Goal: Entertainment & Leisure: Browse casually

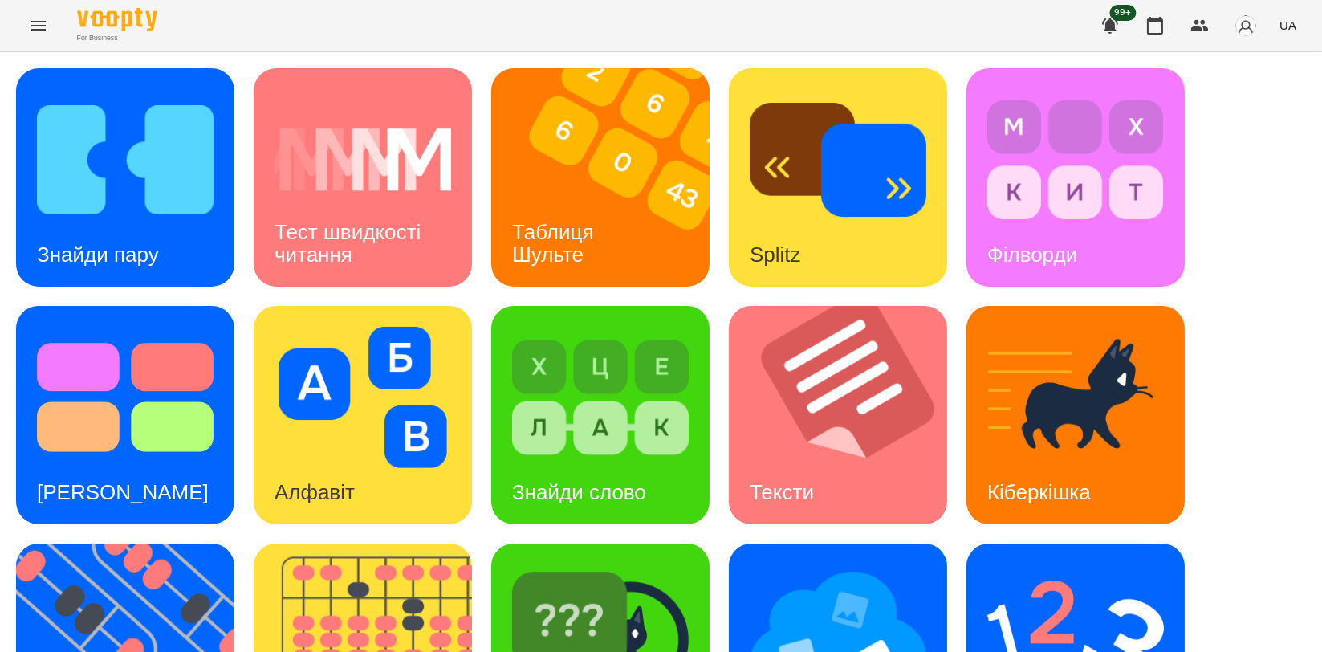
scroll to position [267, 0]
click at [384, 544] on img at bounding box center [373, 653] width 238 height 218
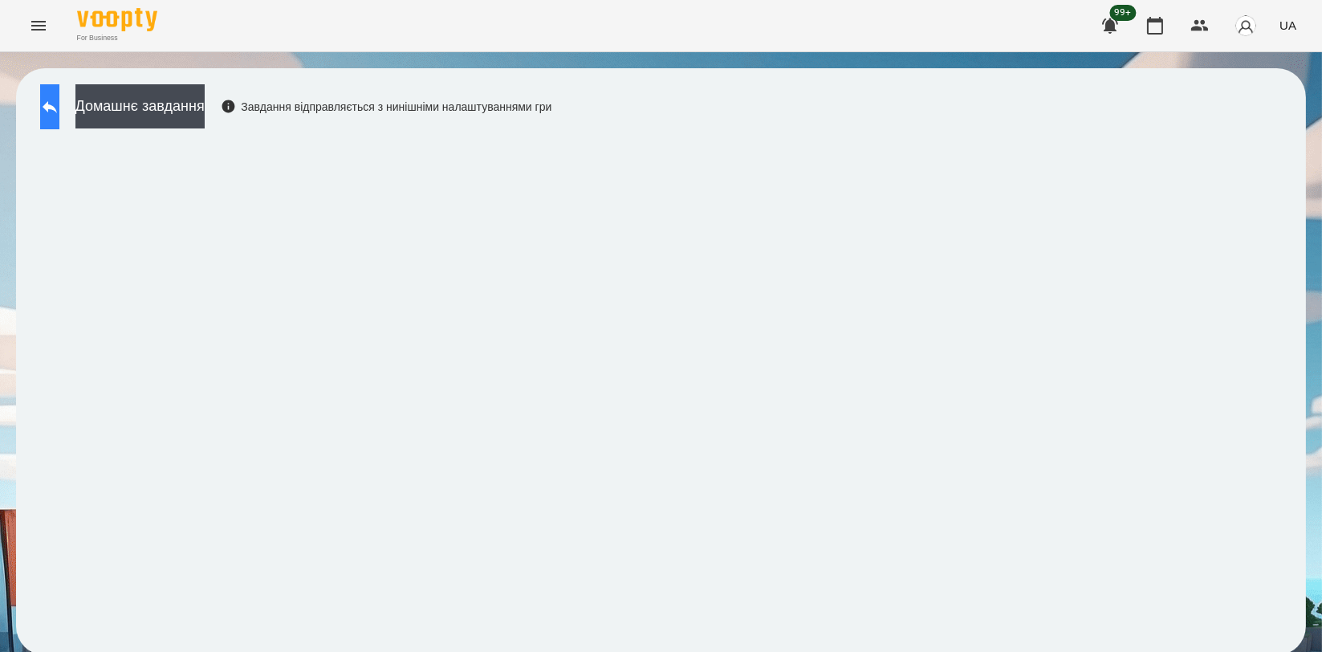
click at [59, 100] on icon at bounding box center [49, 106] width 19 height 19
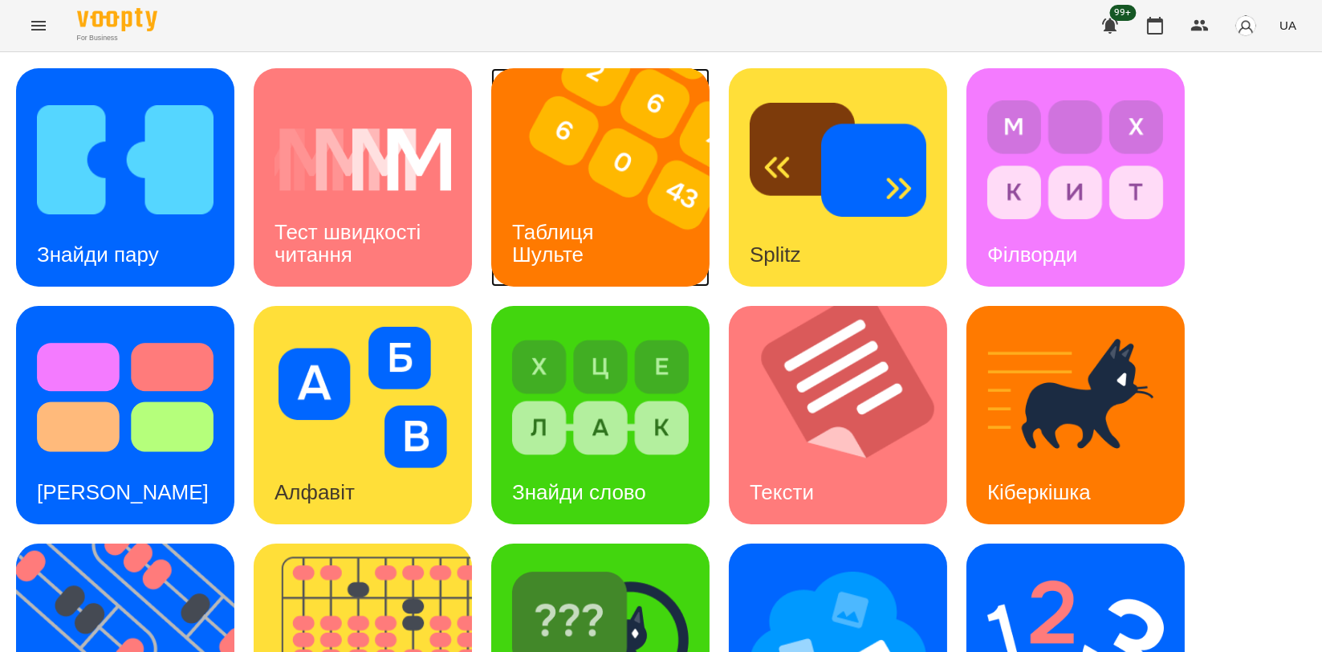
click at [642, 210] on img at bounding box center [610, 177] width 238 height 218
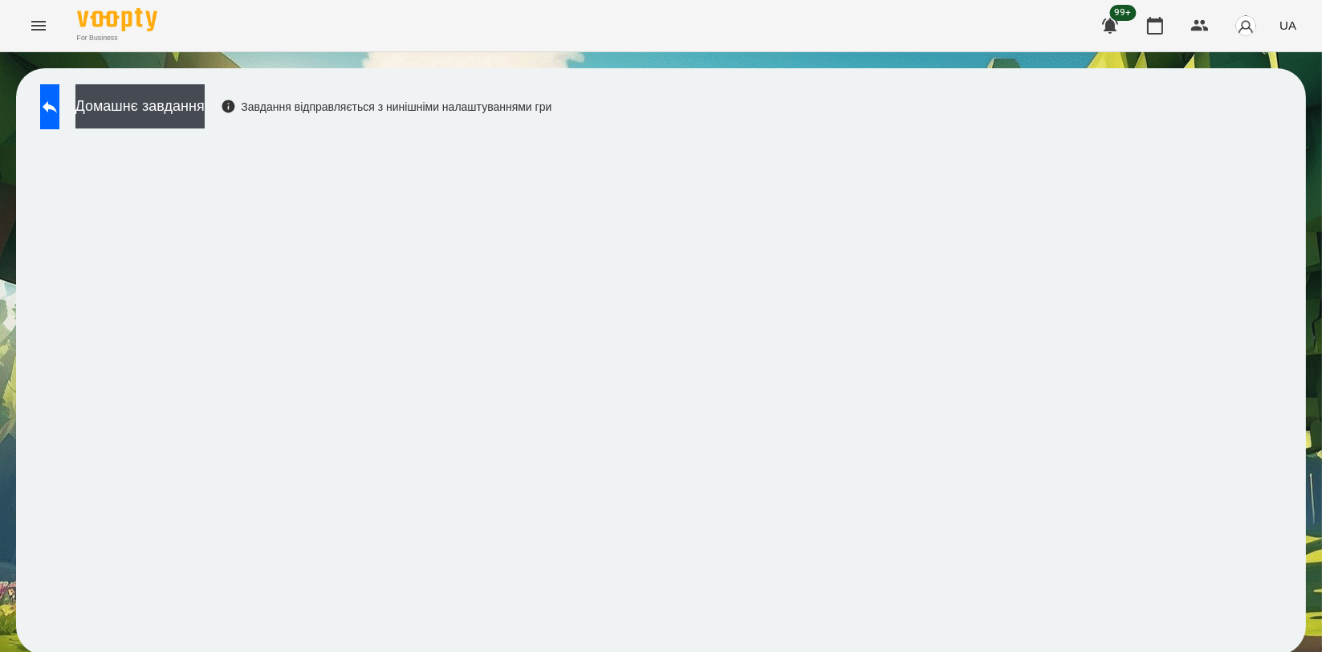
click at [43, 67] on div "Домашнє завдання Завдання відправляється з нинішніми налаштуваннями гри" at bounding box center [661, 361] width 1322 height 619
click at [59, 111] on icon at bounding box center [49, 106] width 19 height 19
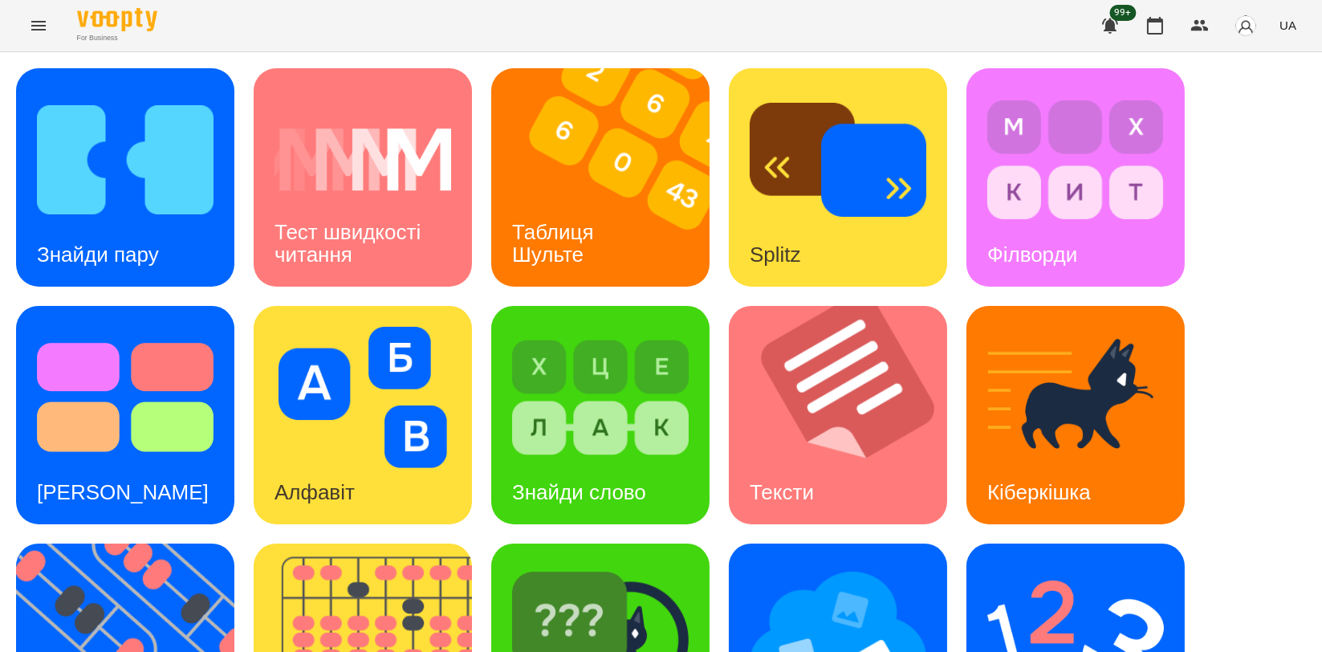
scroll to position [364, 0]
click at [234, 544] on img at bounding box center [135, 653] width 238 height 218
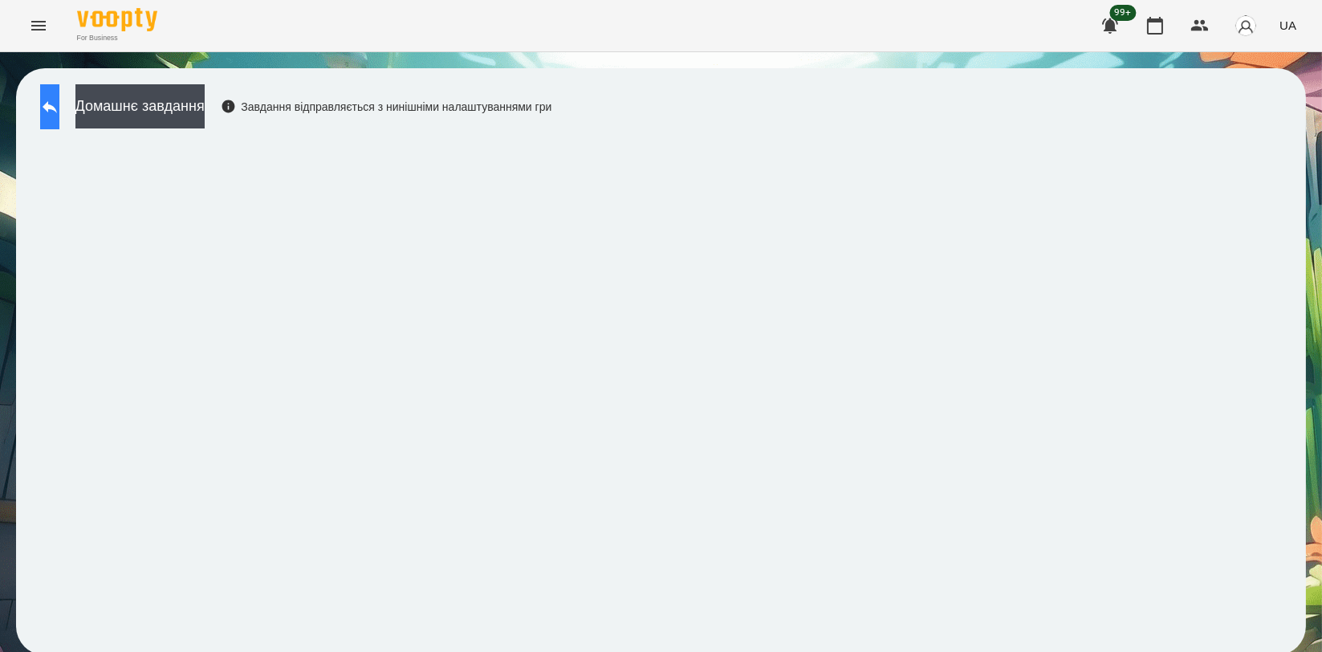
click at [59, 97] on icon at bounding box center [49, 106] width 19 height 19
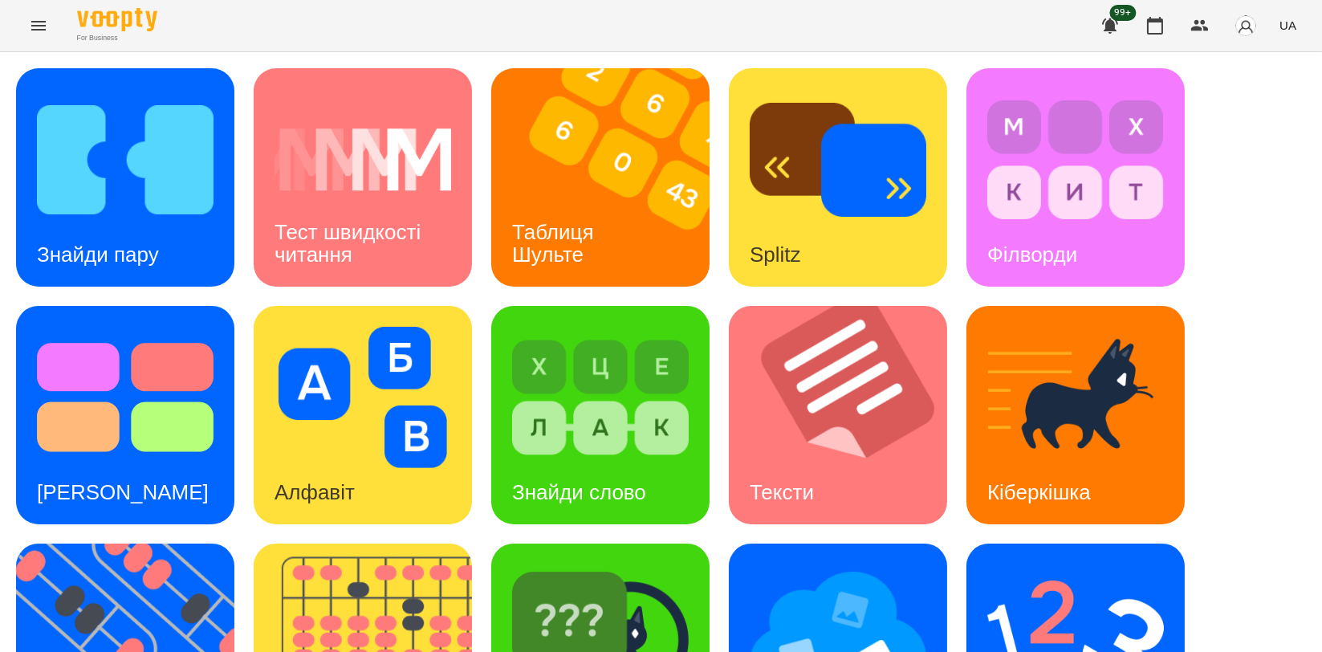
scroll to position [357, 0]
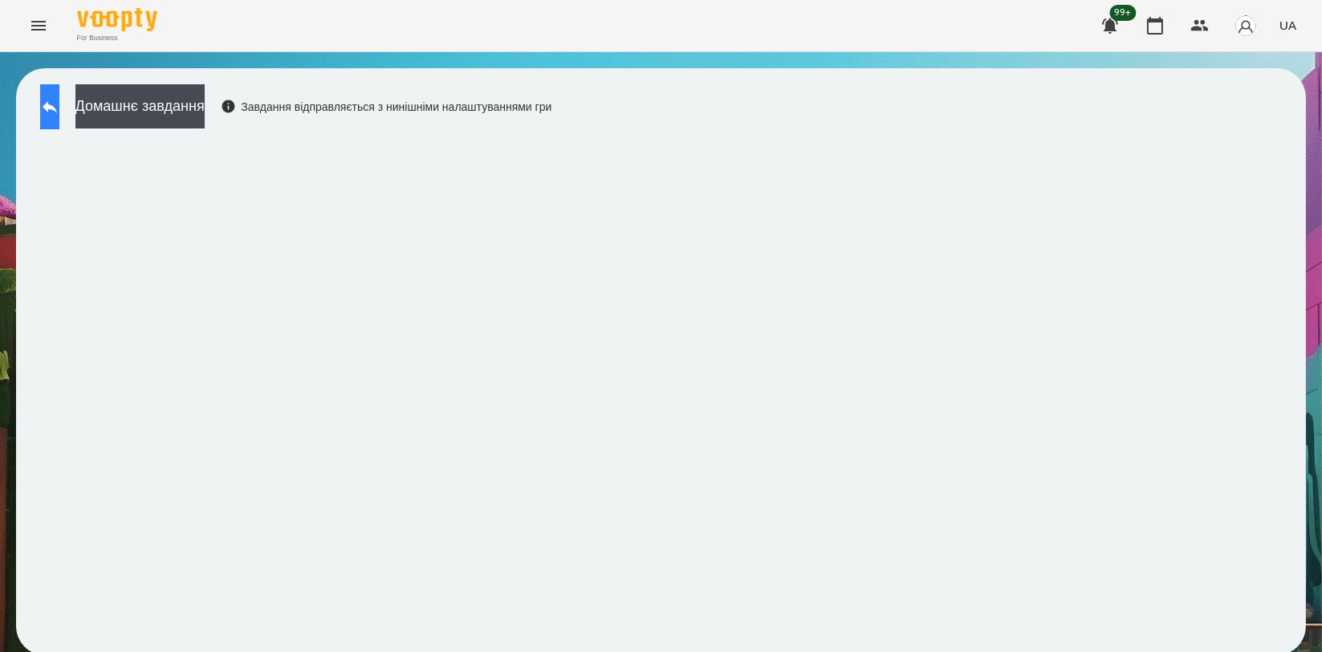
click at [57, 108] on icon at bounding box center [50, 107] width 14 height 12
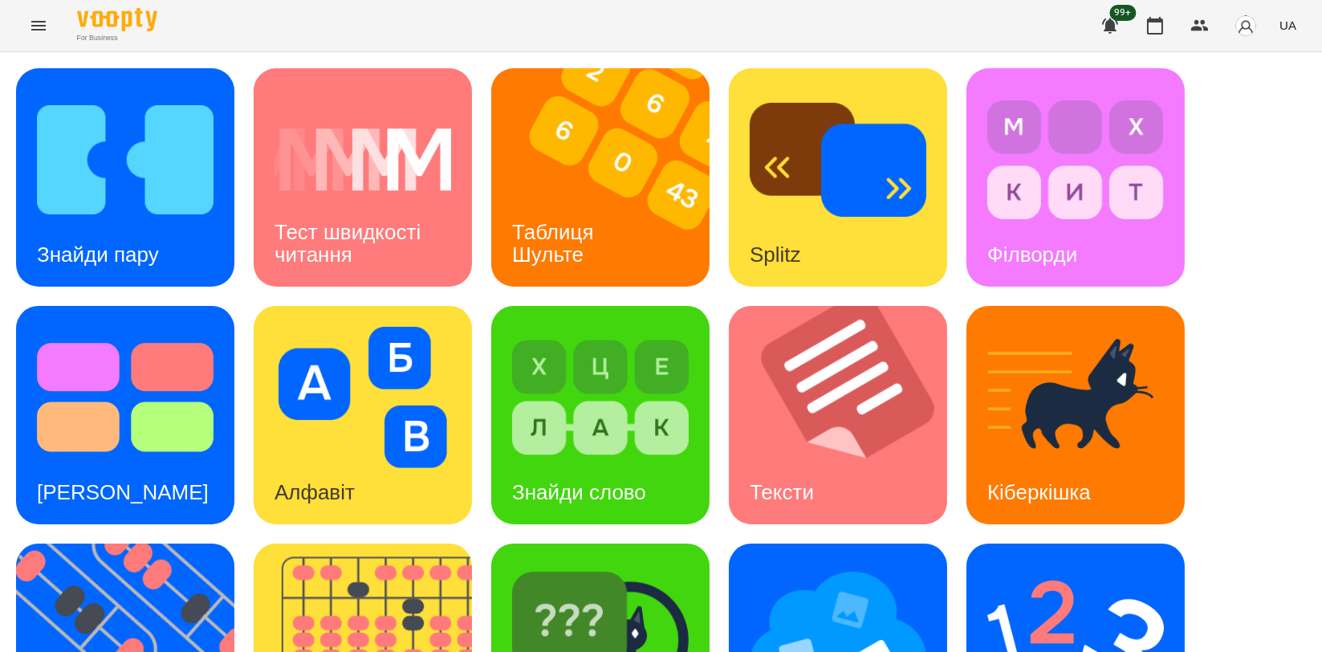
scroll to position [267, 0]
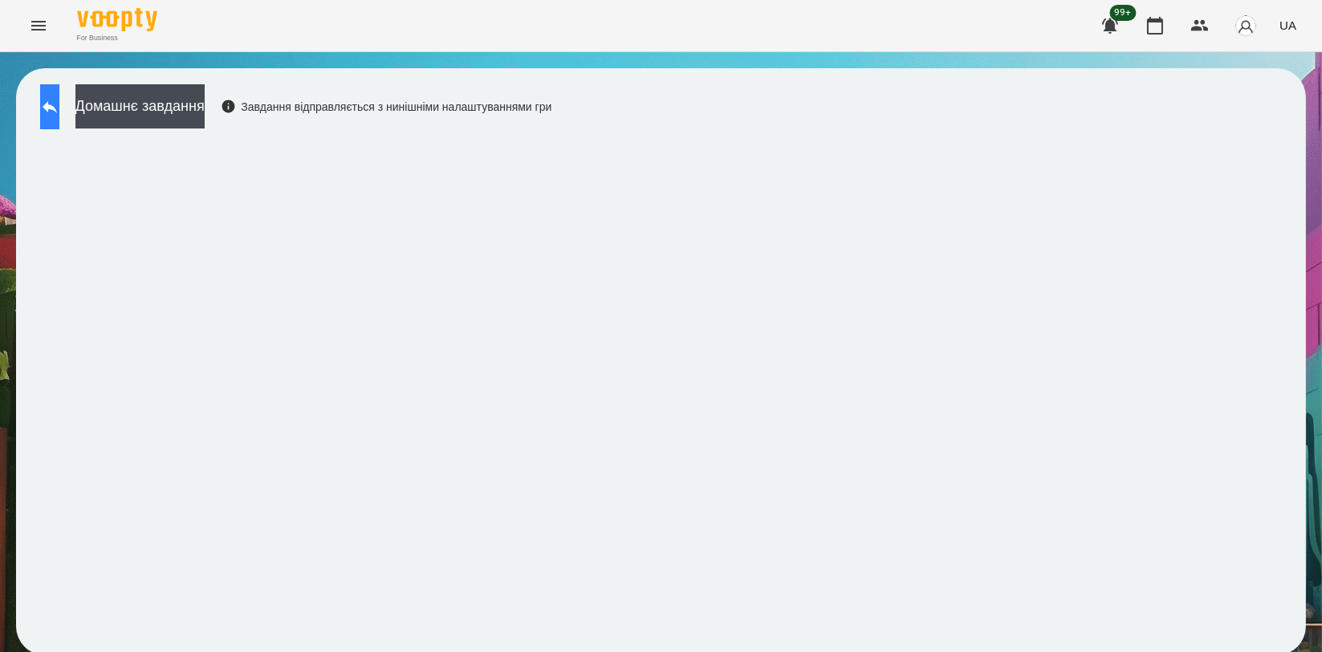
click at [59, 120] on button at bounding box center [49, 106] width 19 height 45
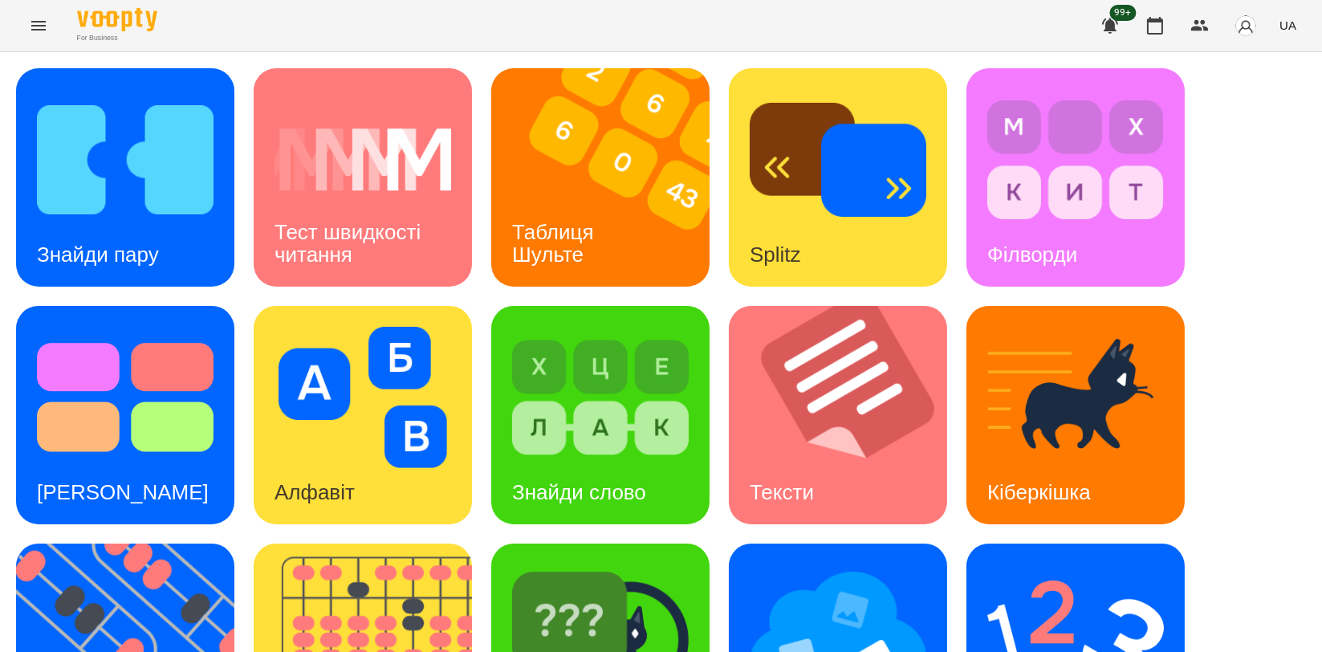
scroll to position [178, 0]
click at [814, 564] on img at bounding box center [838, 634] width 177 height 141
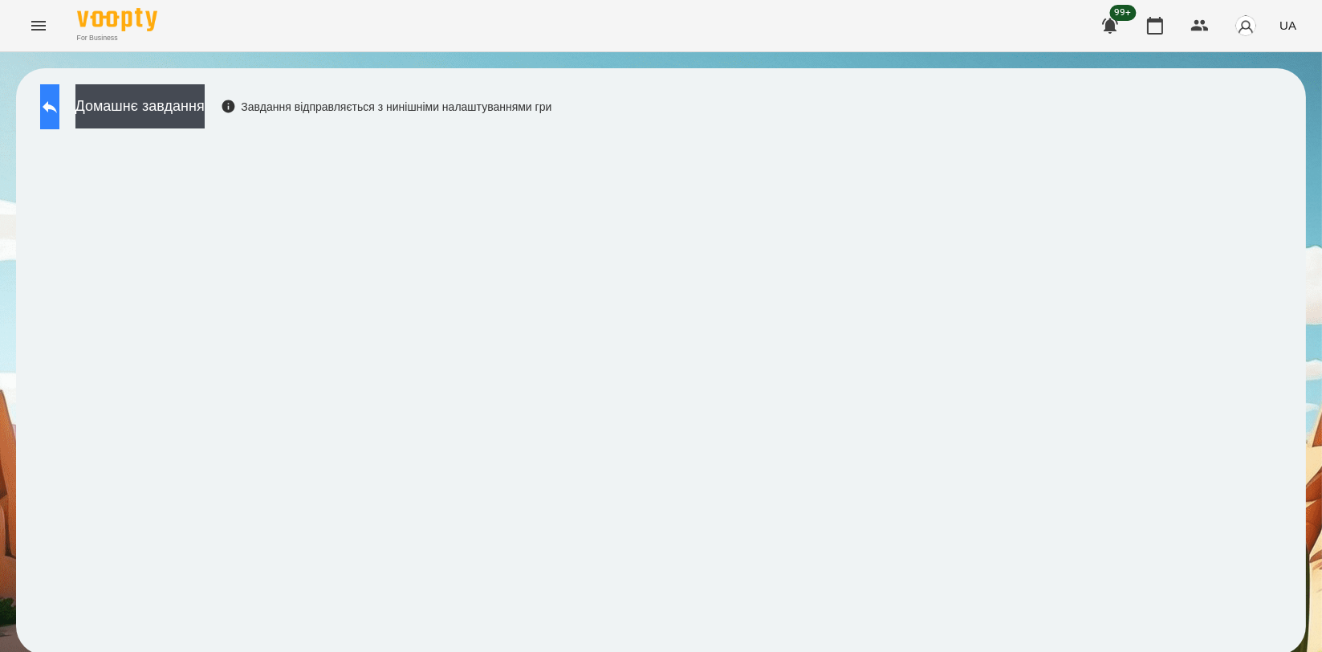
click at [58, 100] on icon at bounding box center [49, 106] width 19 height 19
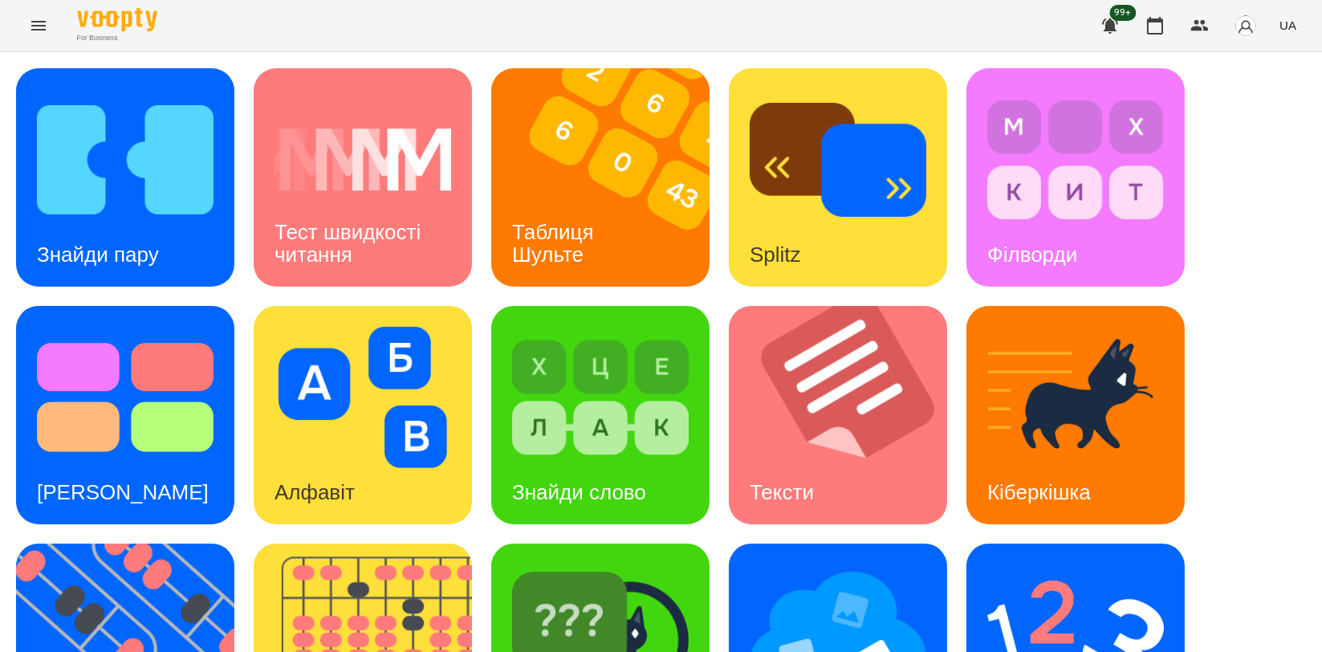
scroll to position [364, 0]
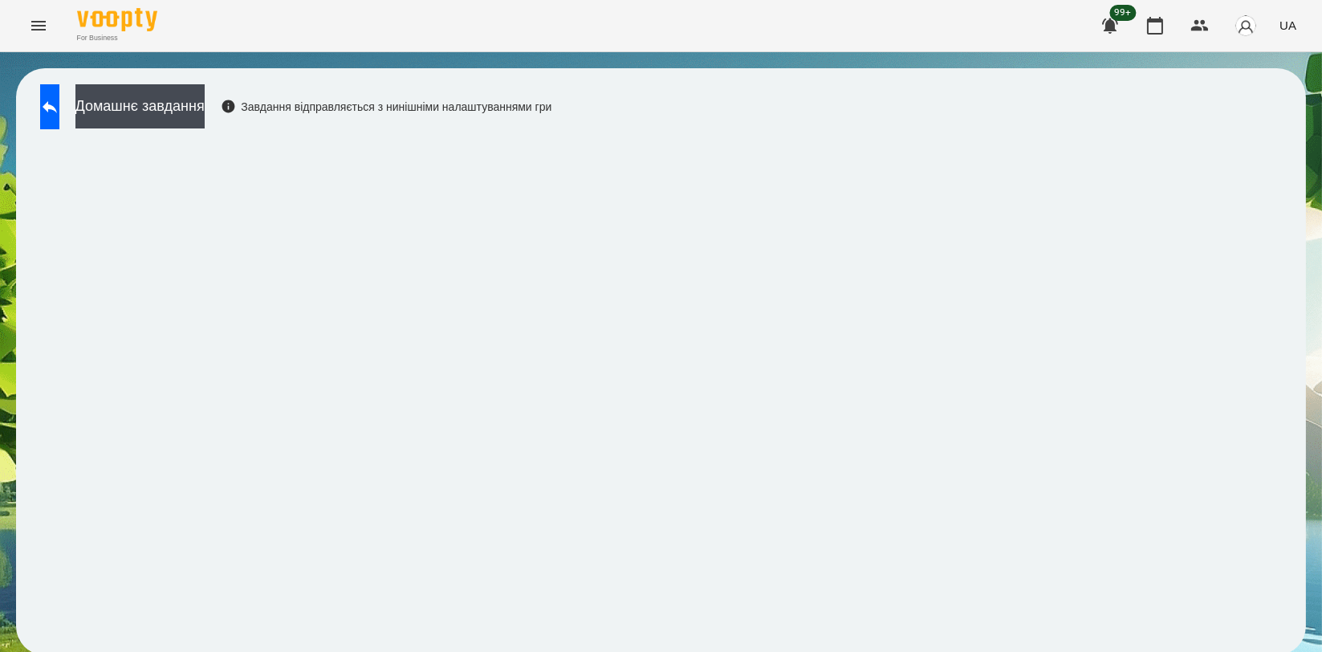
scroll to position [2, 0]
click at [59, 111] on icon at bounding box center [49, 106] width 19 height 19
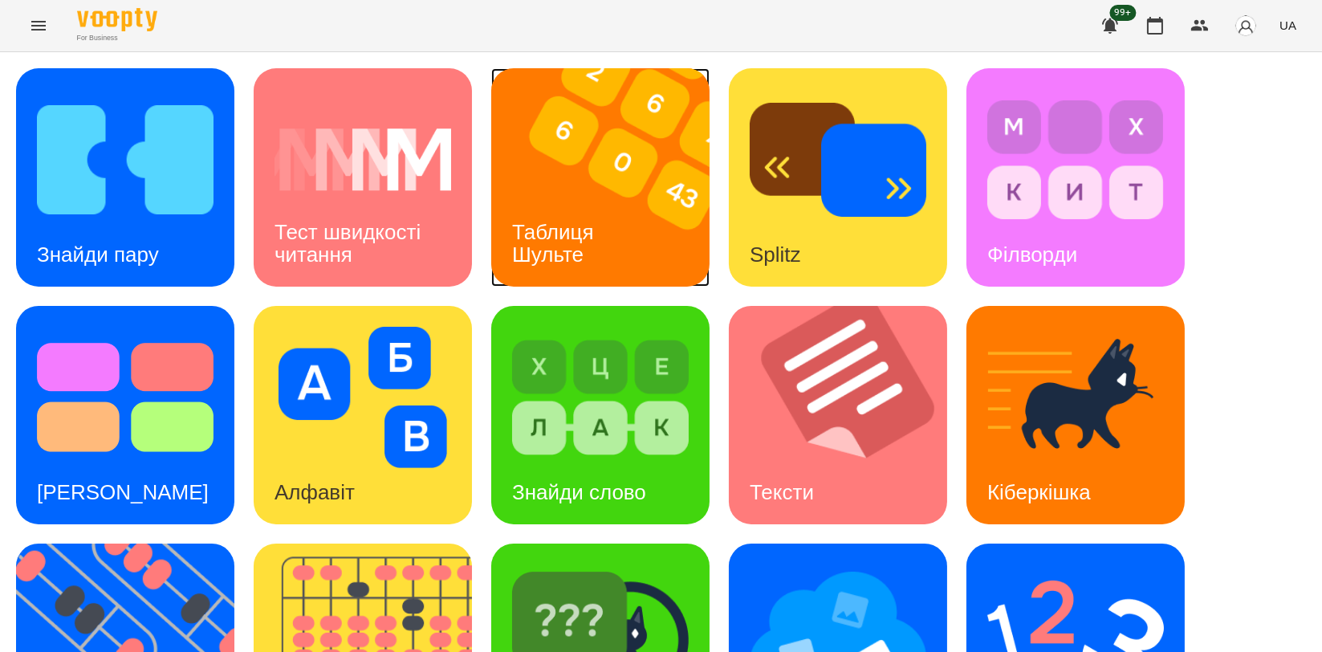
click at [618, 222] on div "Таблиця Шульте" at bounding box center [555, 244] width 129 height 86
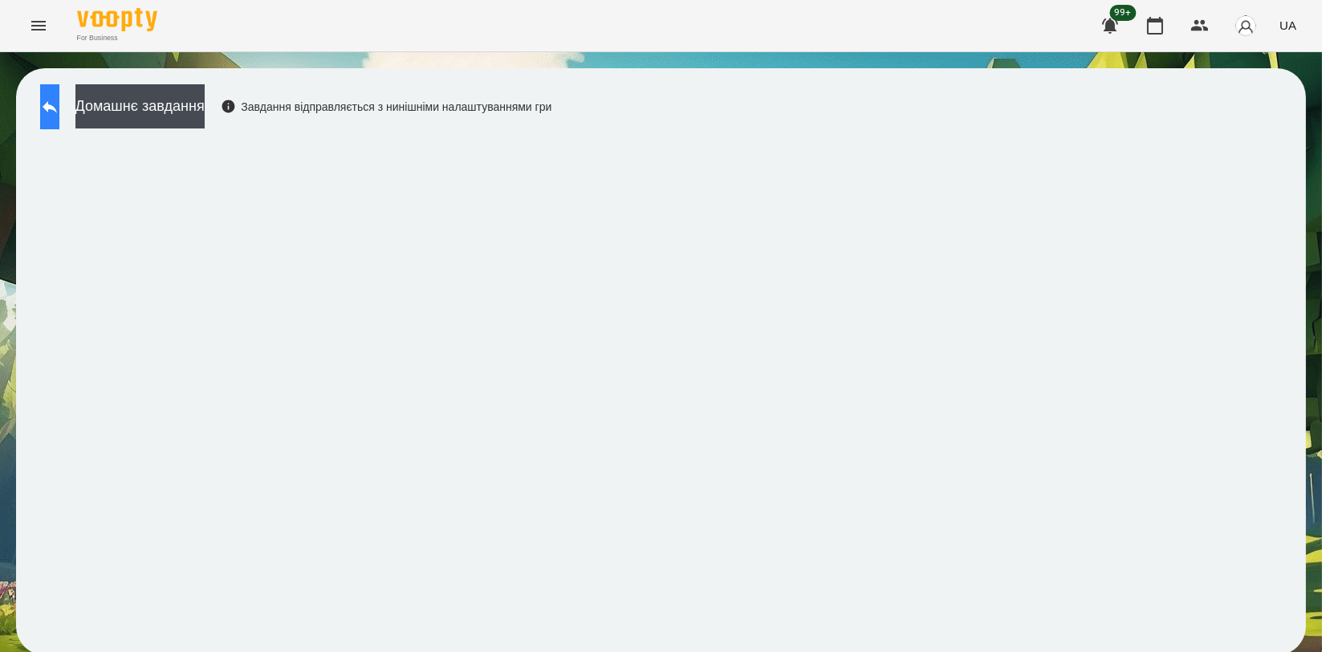
click at [59, 96] on button at bounding box center [49, 106] width 19 height 45
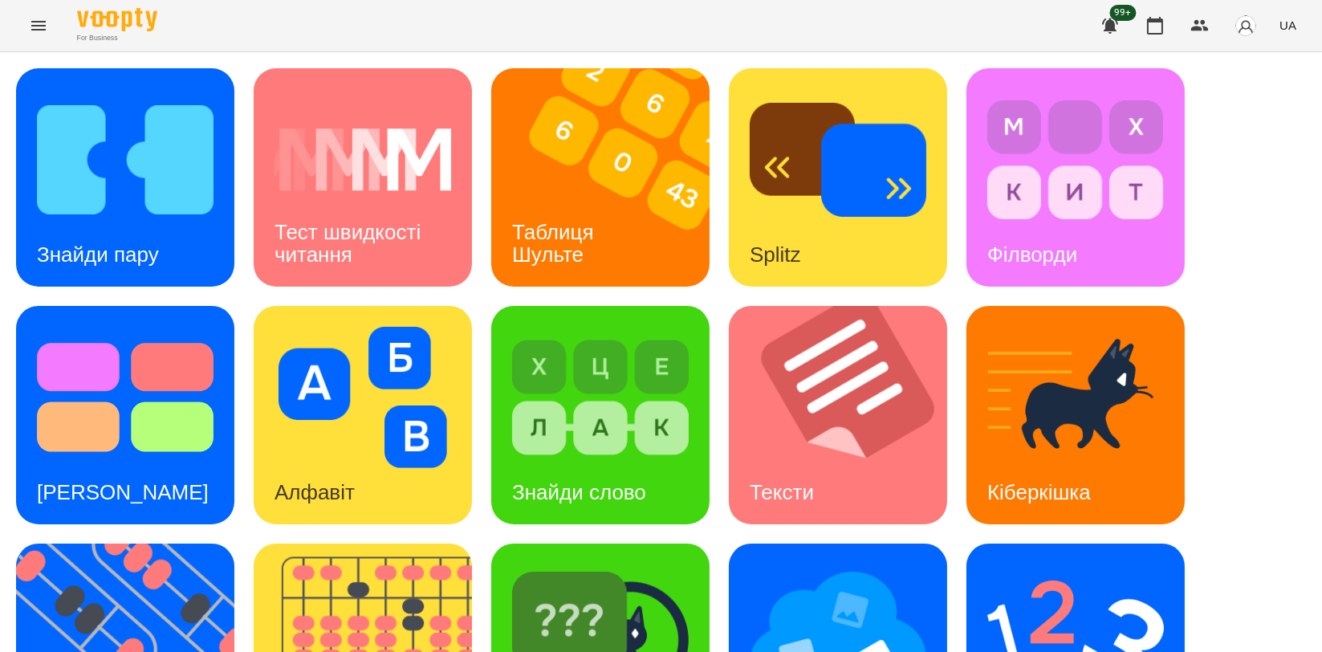
scroll to position [364, 0]
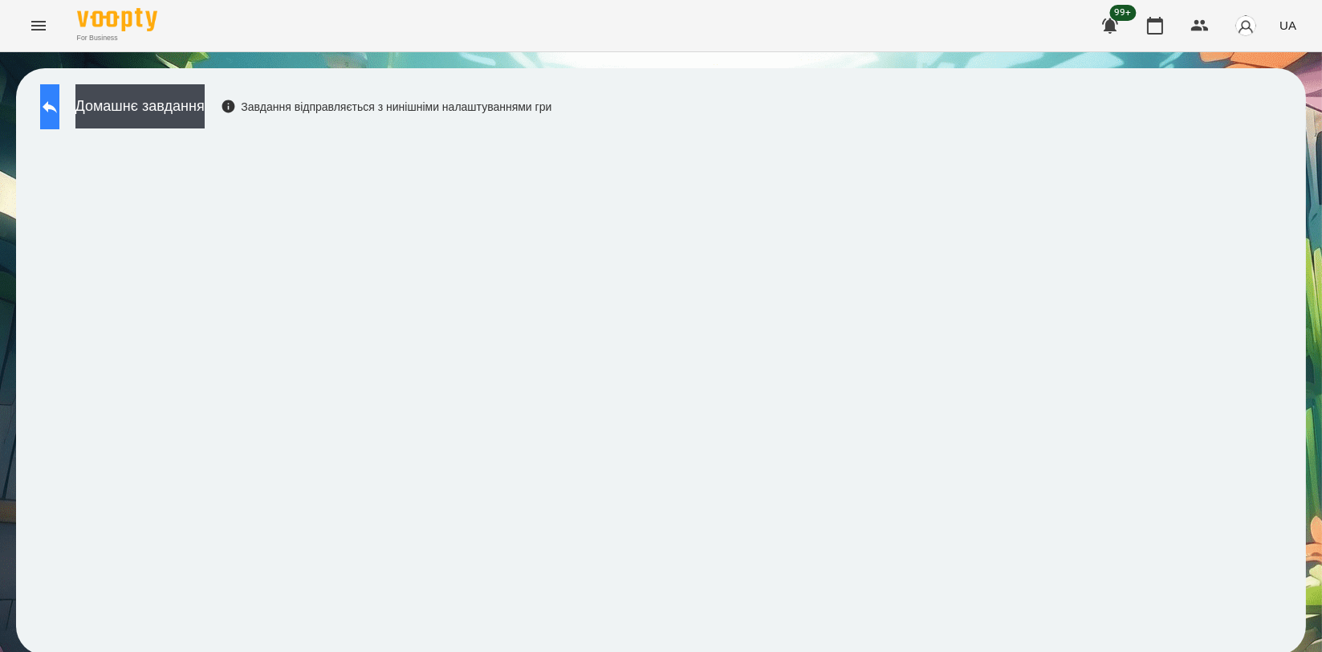
click at [59, 113] on button at bounding box center [49, 106] width 19 height 45
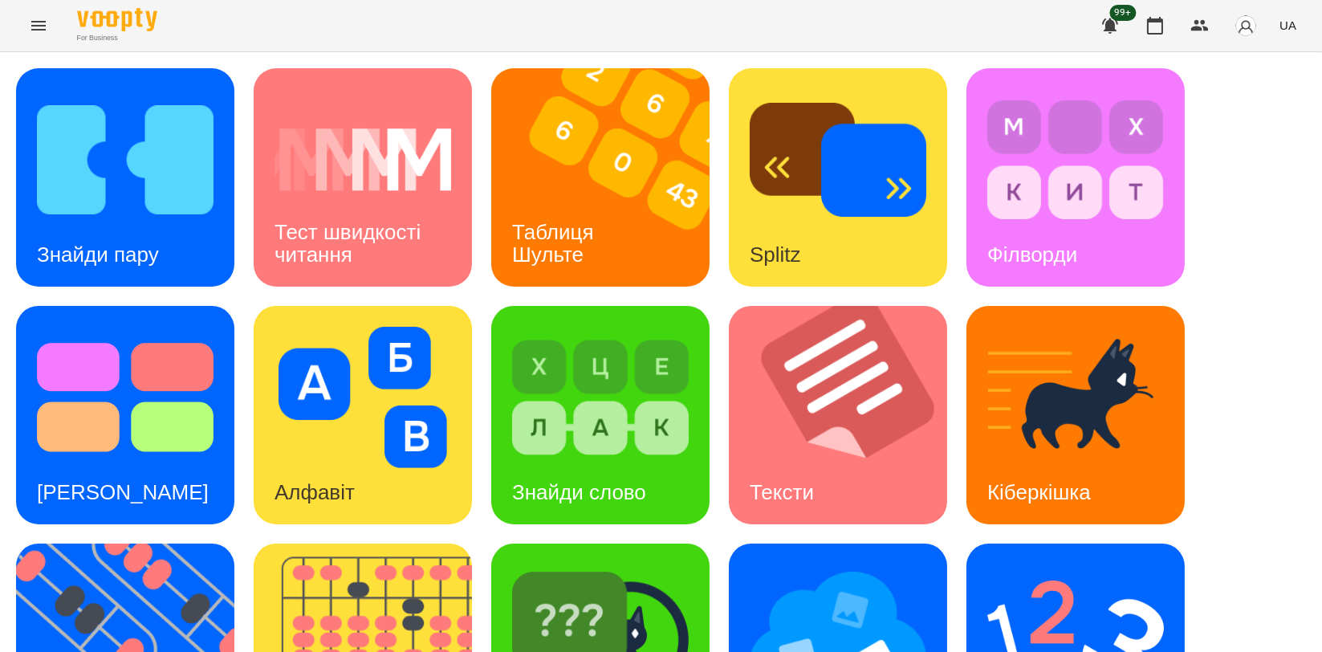
scroll to position [364, 0]
click at [744, 544] on div "Мнемотехніка" at bounding box center [838, 653] width 218 height 218
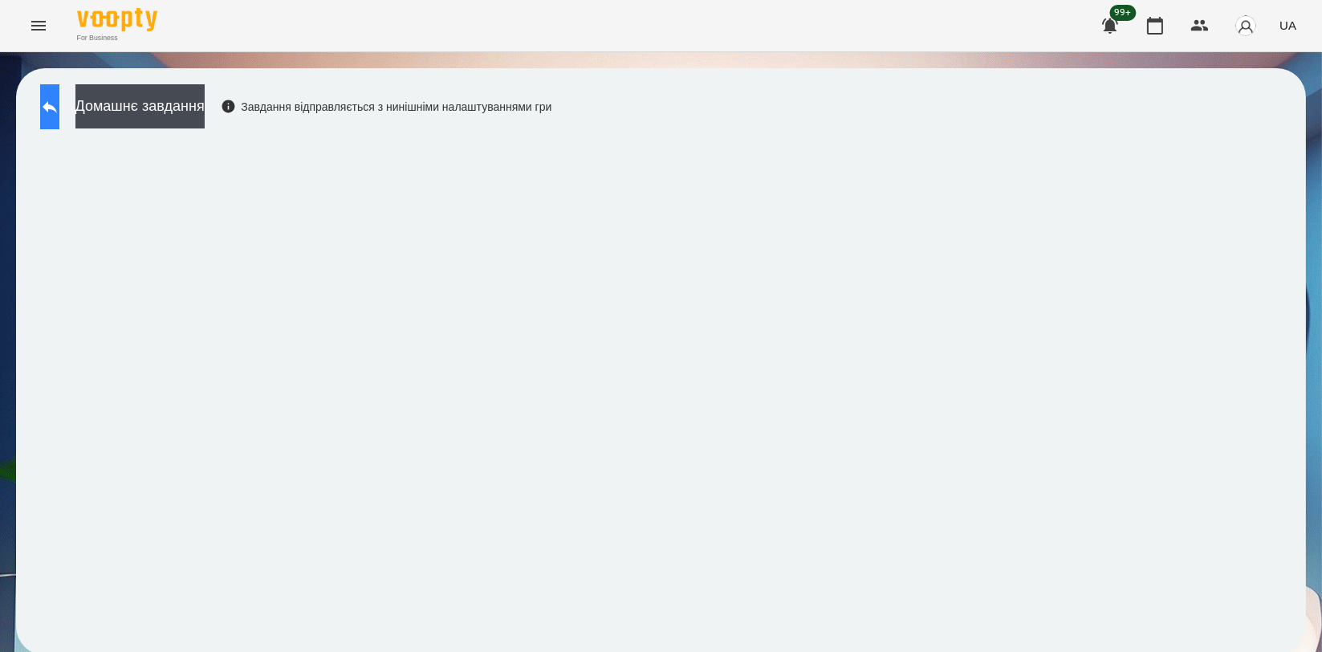
click at [59, 114] on icon at bounding box center [49, 106] width 19 height 19
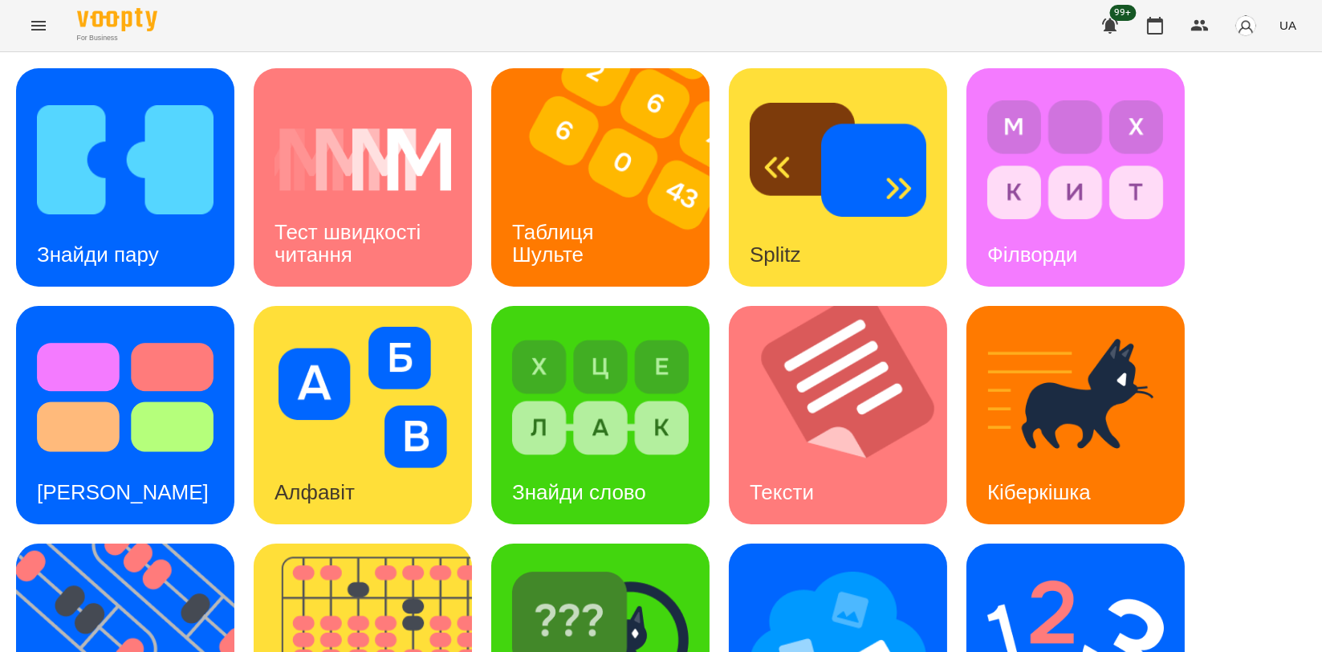
scroll to position [267, 0]
click at [319, 544] on img at bounding box center [373, 653] width 238 height 218
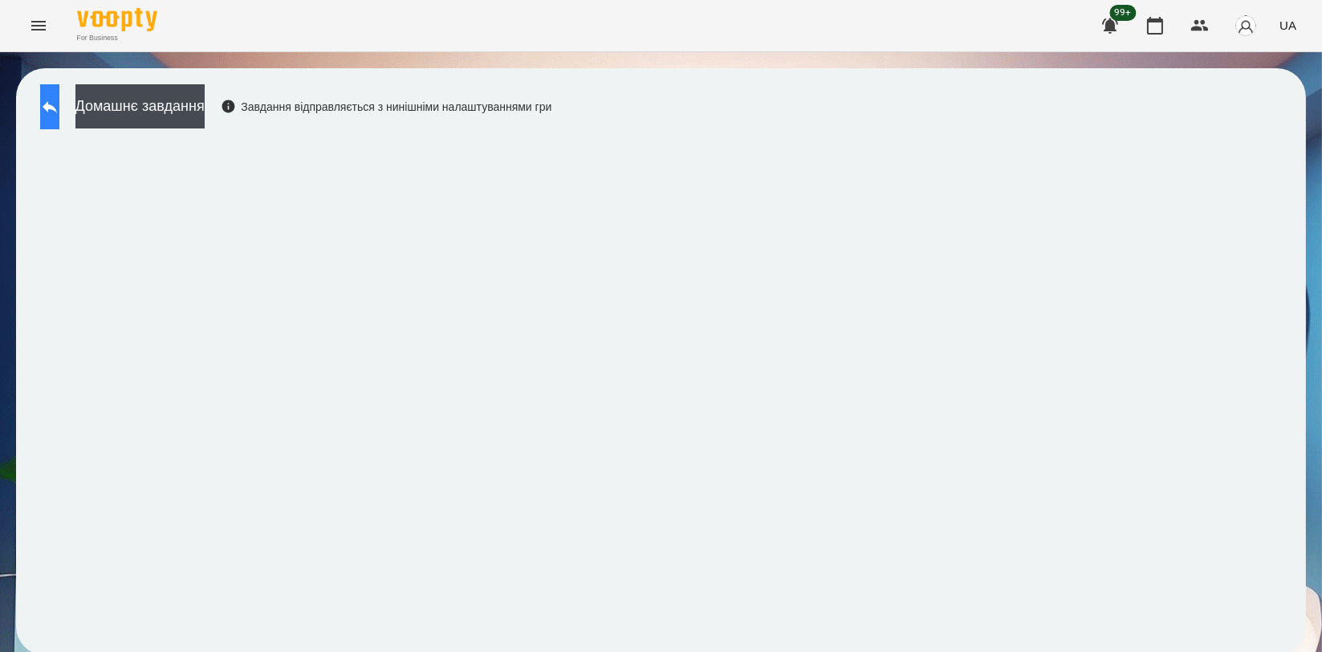
click at [59, 101] on icon at bounding box center [49, 106] width 19 height 19
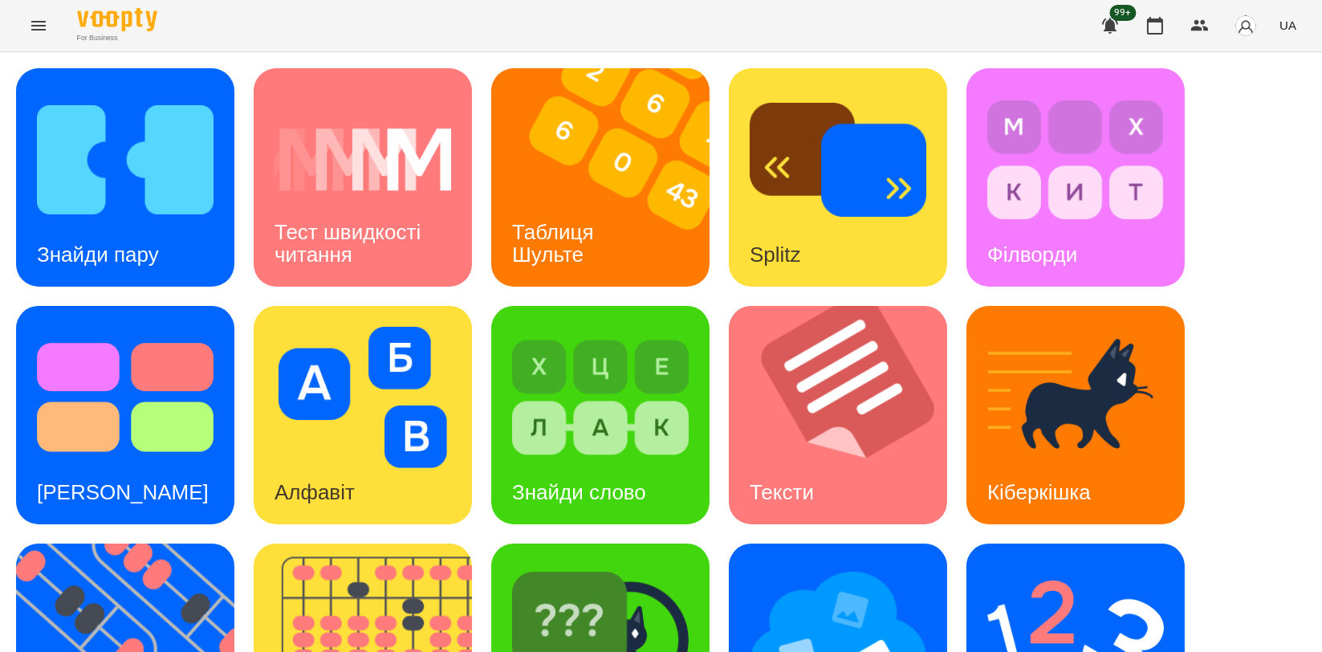
scroll to position [357, 0]
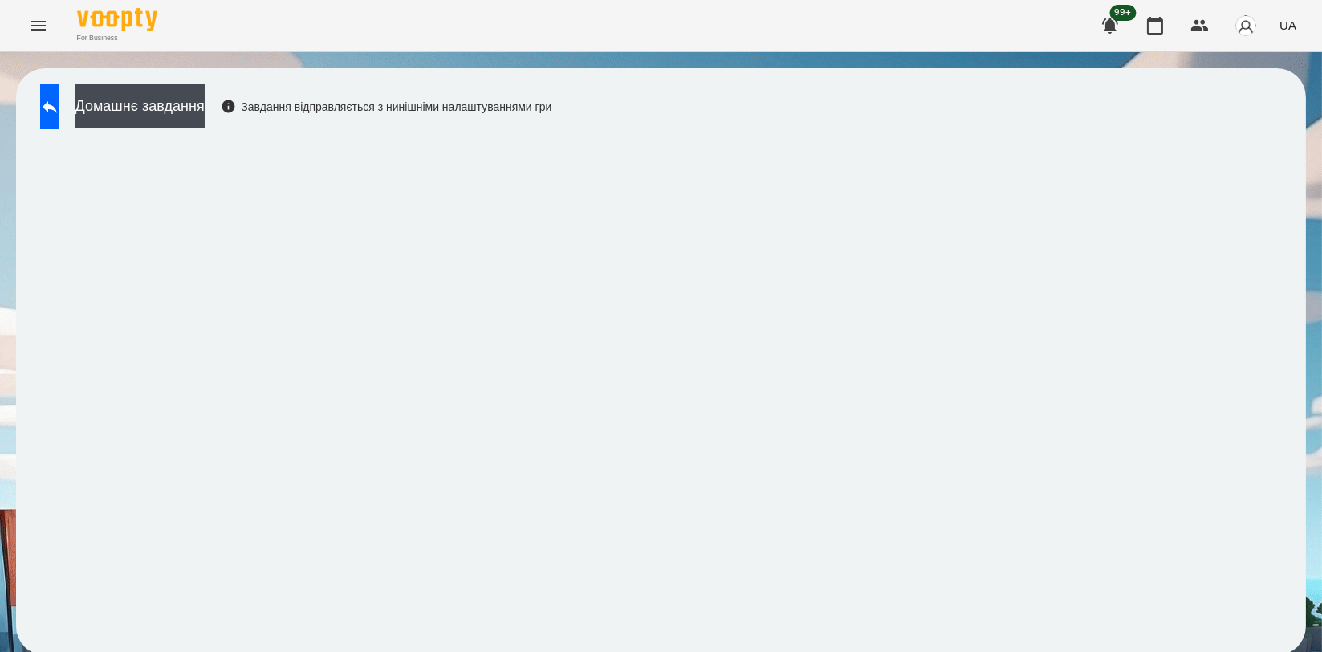
scroll to position [2, 0]
click at [59, 110] on icon at bounding box center [49, 106] width 19 height 19
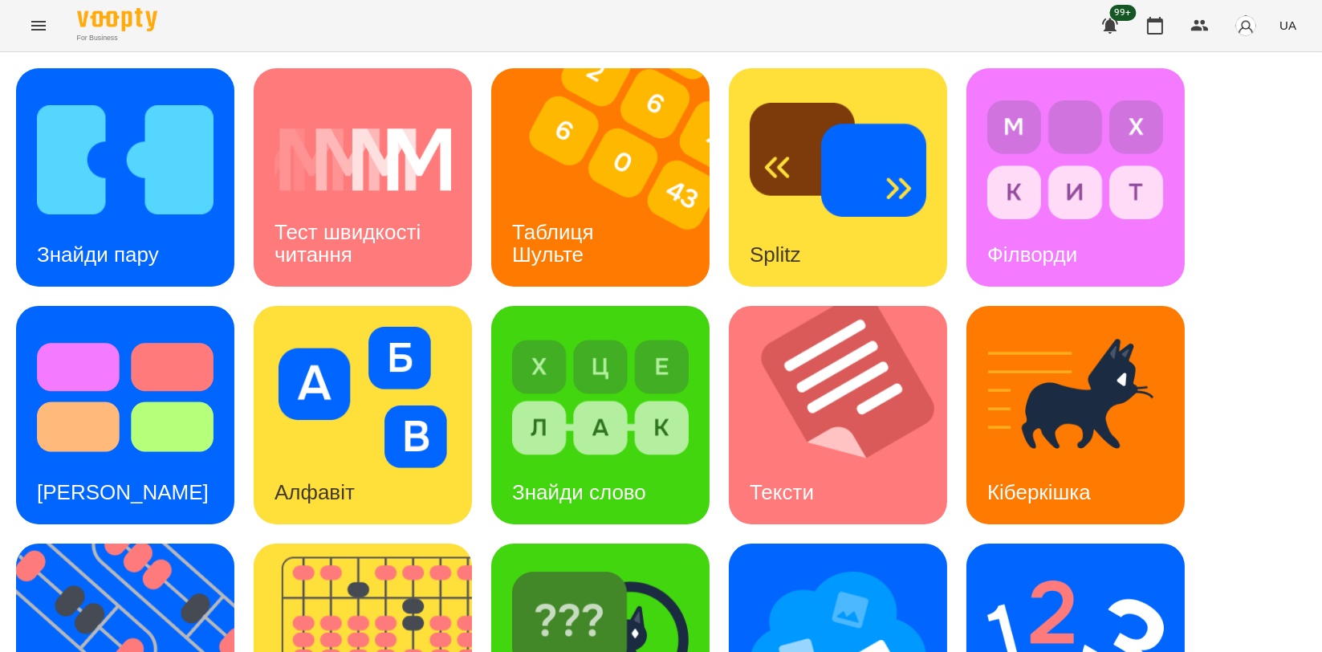
scroll to position [92, 0]
click at [601, 201] on div "Таблиця Шульте" at bounding box center [555, 244] width 129 height 86
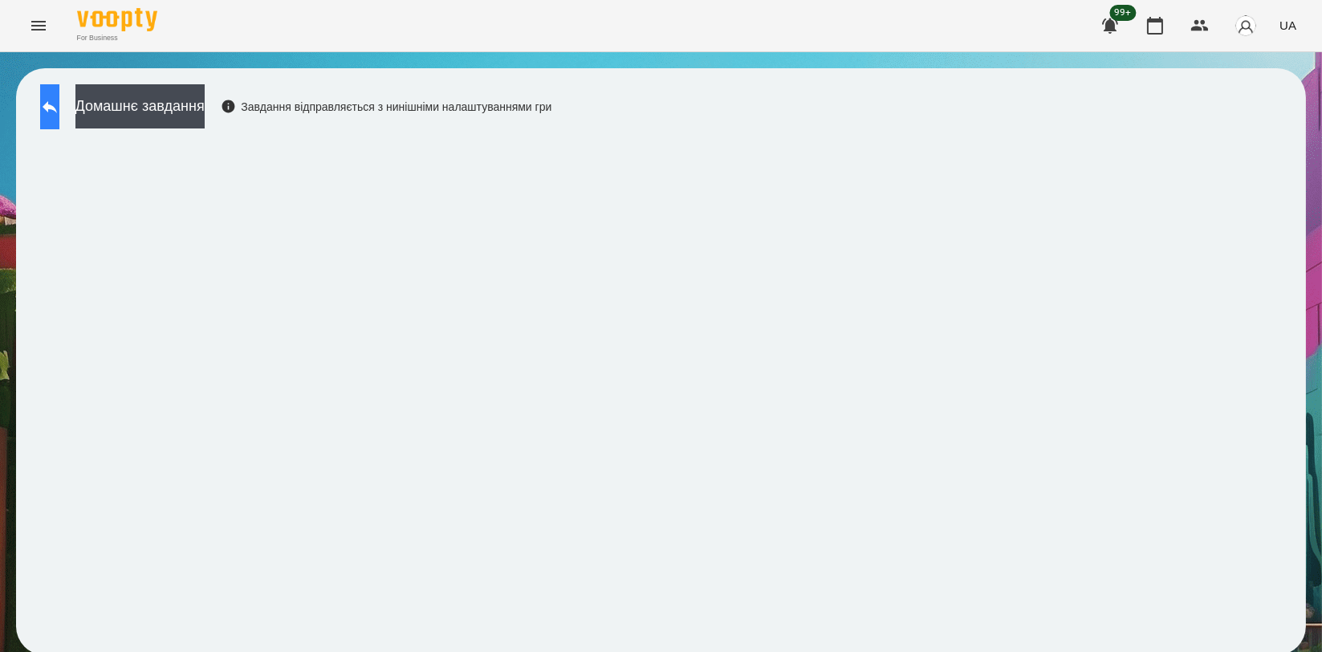
click at [53, 99] on button at bounding box center [49, 106] width 19 height 45
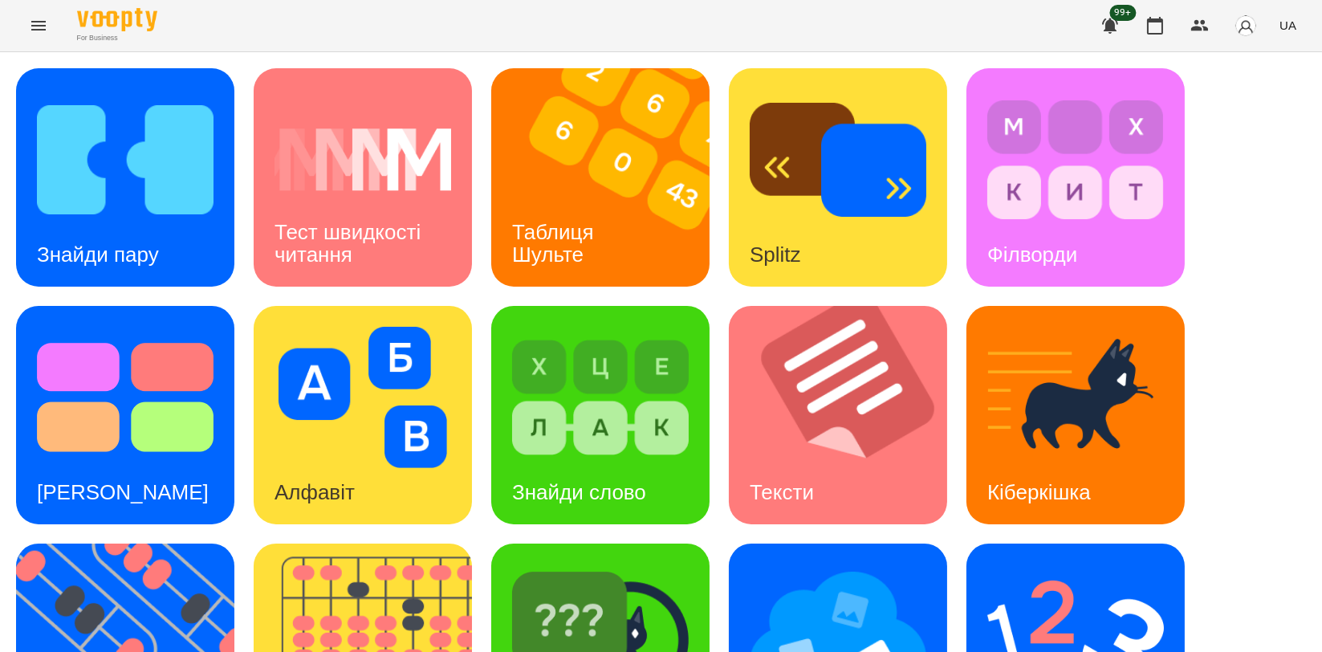
scroll to position [267, 0]
click at [197, 544] on img at bounding box center [135, 653] width 238 height 218
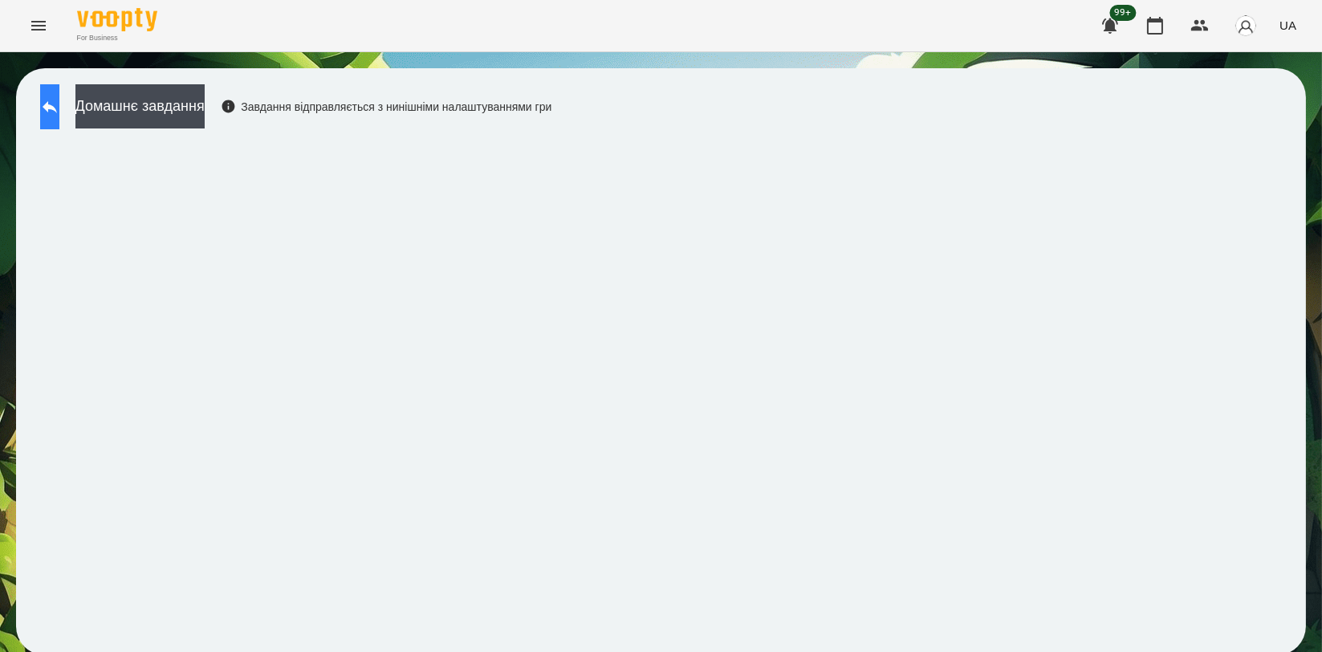
click at [59, 97] on icon at bounding box center [49, 106] width 19 height 19
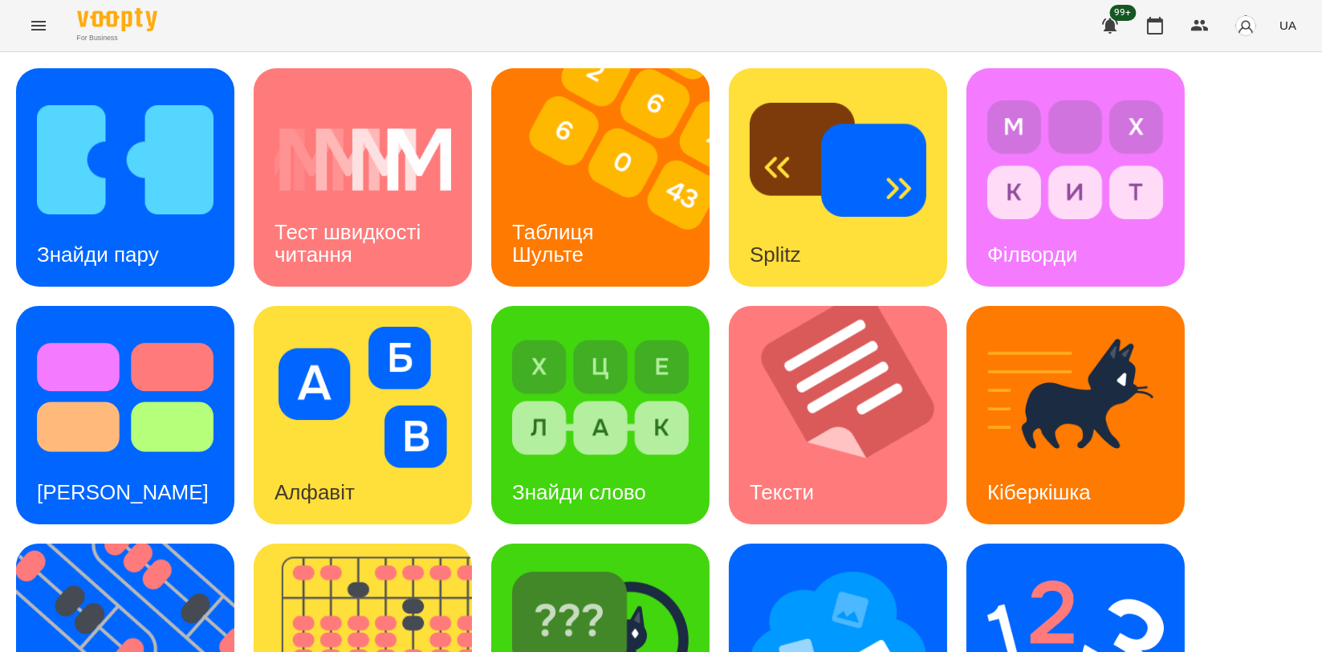
scroll to position [267, 0]
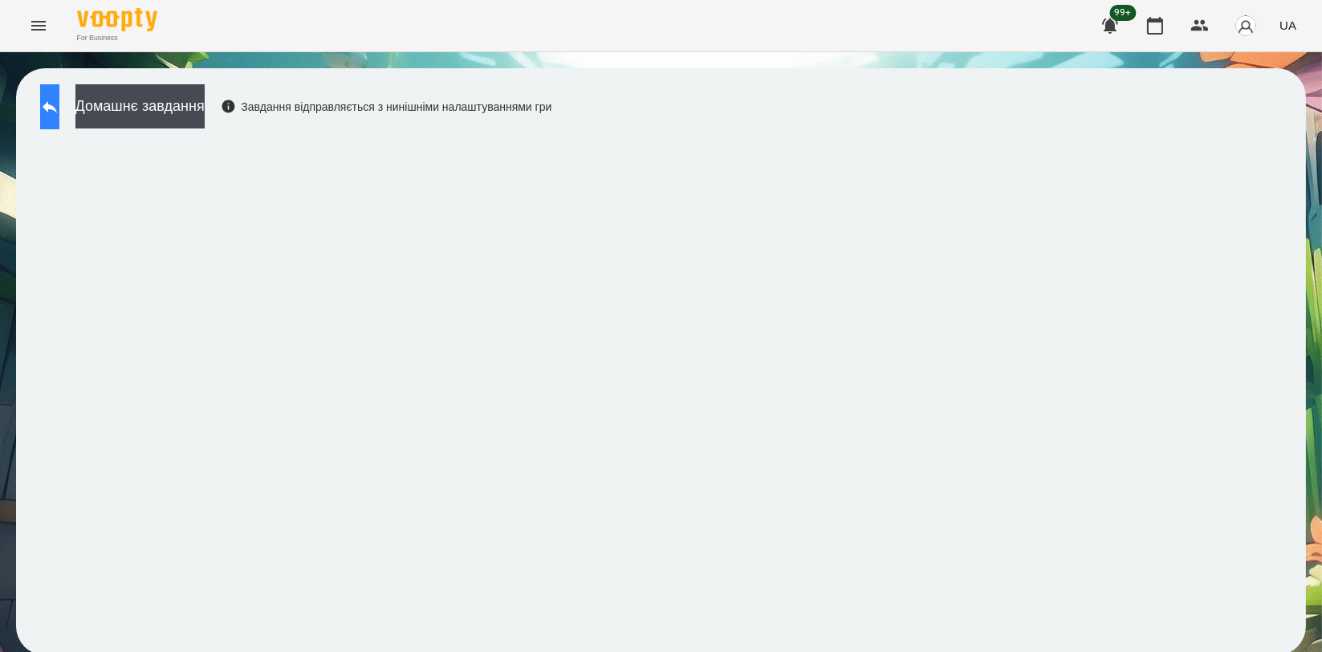
click at [59, 108] on button at bounding box center [49, 106] width 19 height 45
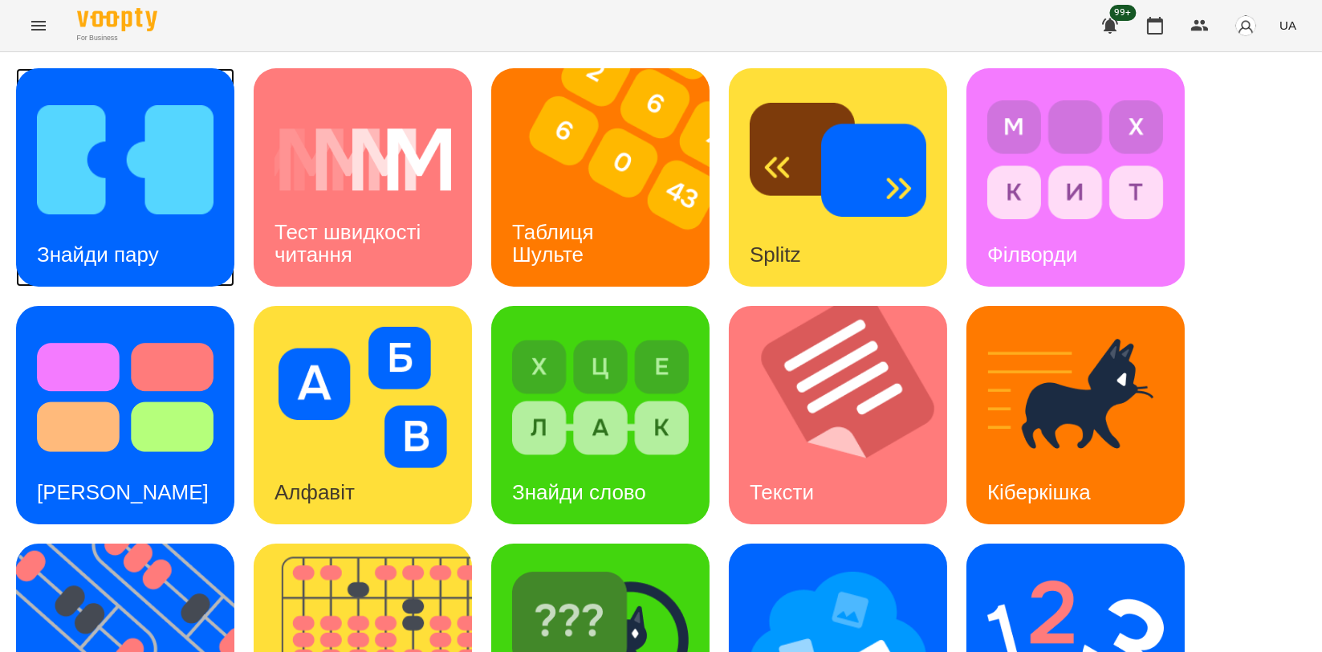
click at [146, 192] on img at bounding box center [125, 159] width 177 height 141
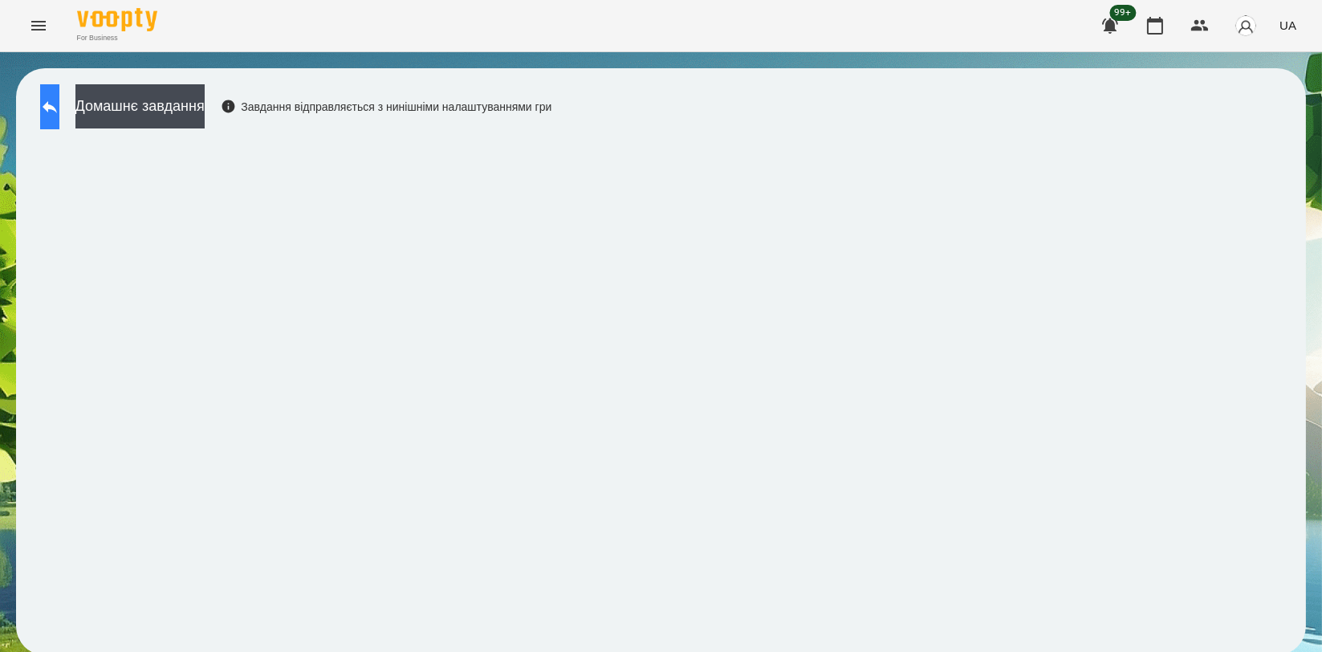
click at [59, 110] on icon at bounding box center [49, 106] width 19 height 19
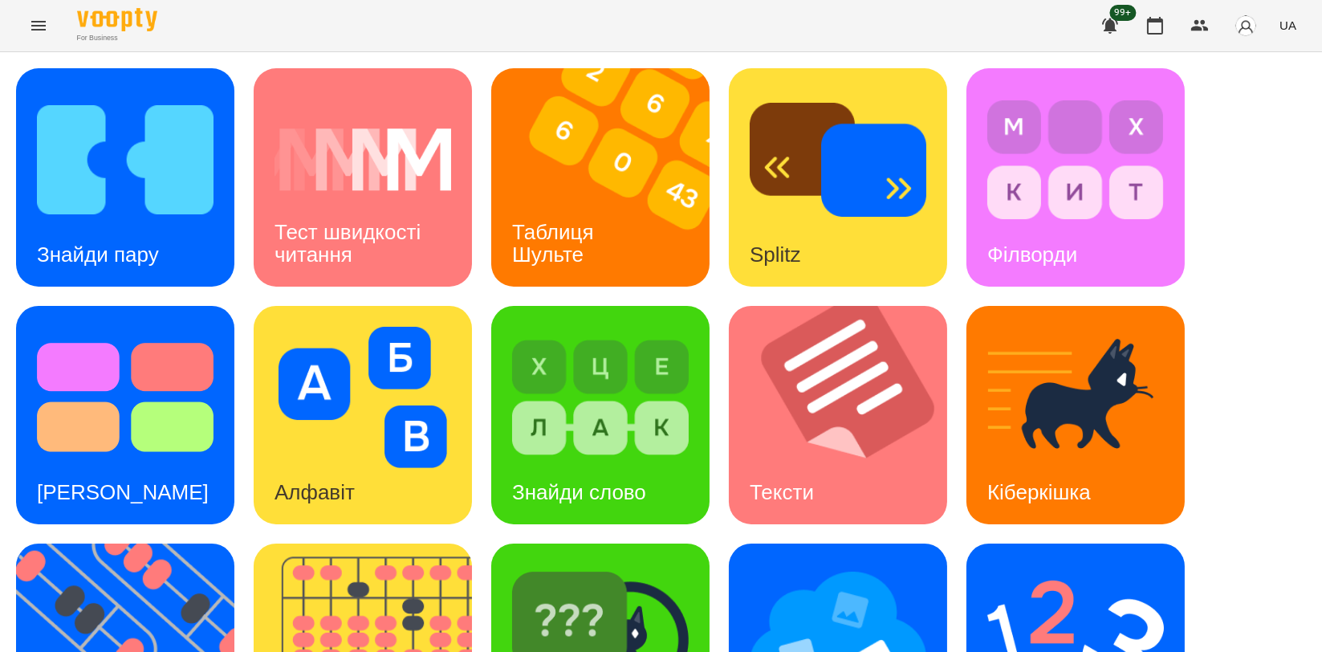
scroll to position [357, 0]
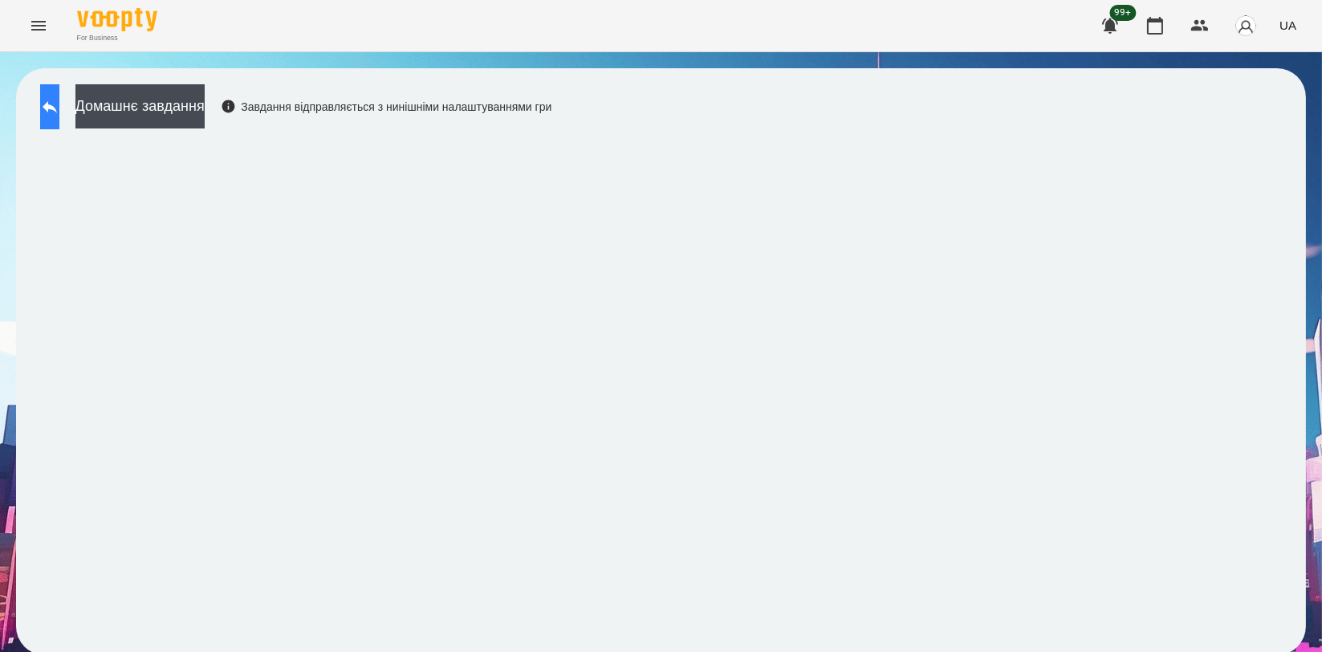
click at [56, 102] on icon at bounding box center [49, 106] width 19 height 19
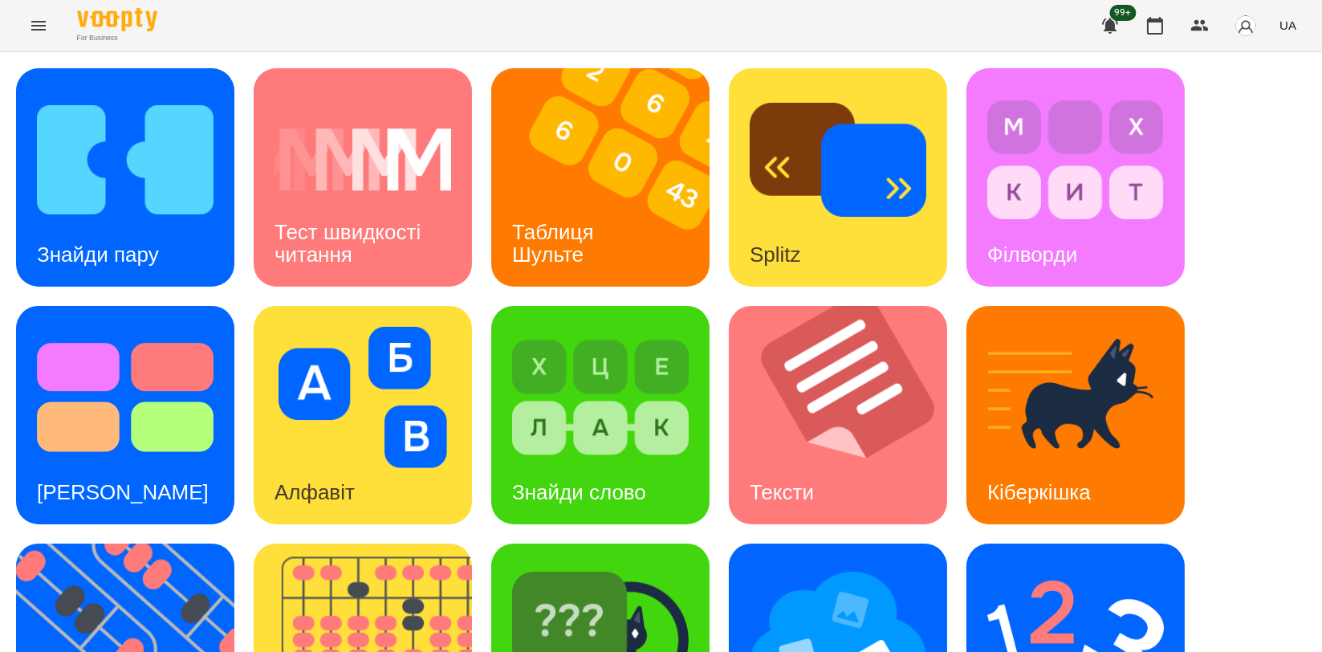
scroll to position [178, 0]
click at [148, 327] on img at bounding box center [125, 397] width 177 height 141
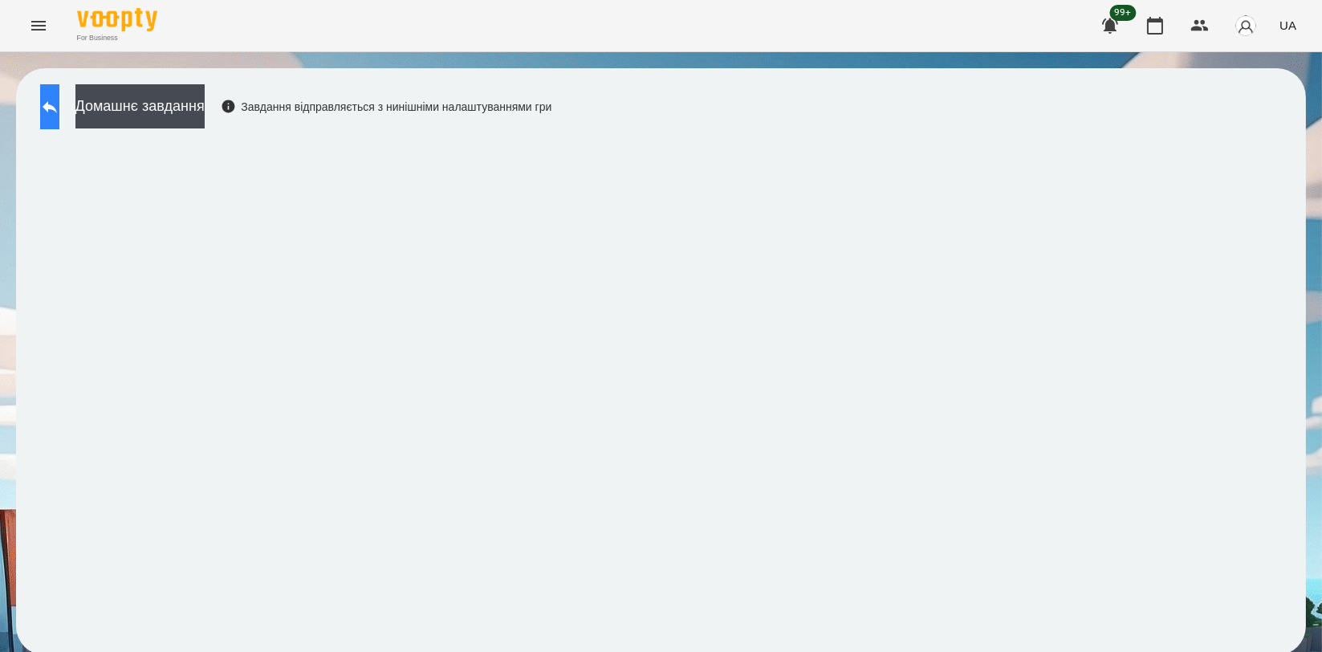
click at [51, 119] on button at bounding box center [49, 106] width 19 height 45
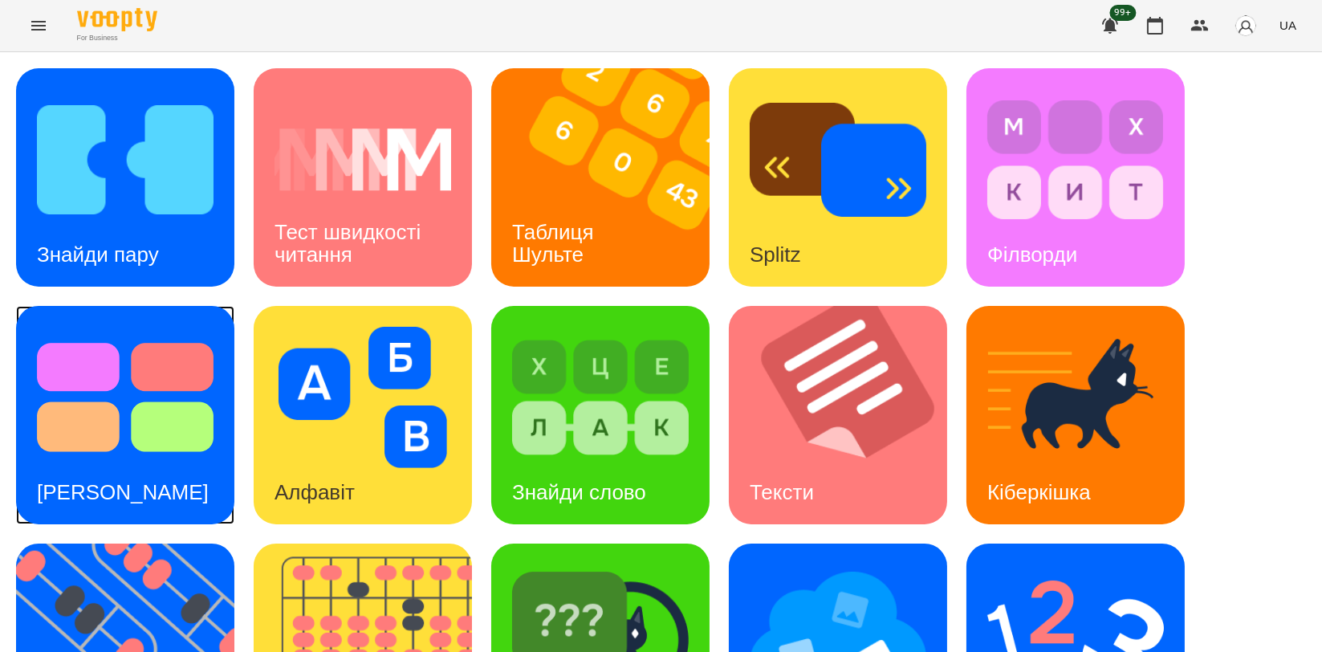
click at [190, 418] on img at bounding box center [125, 397] width 177 height 141
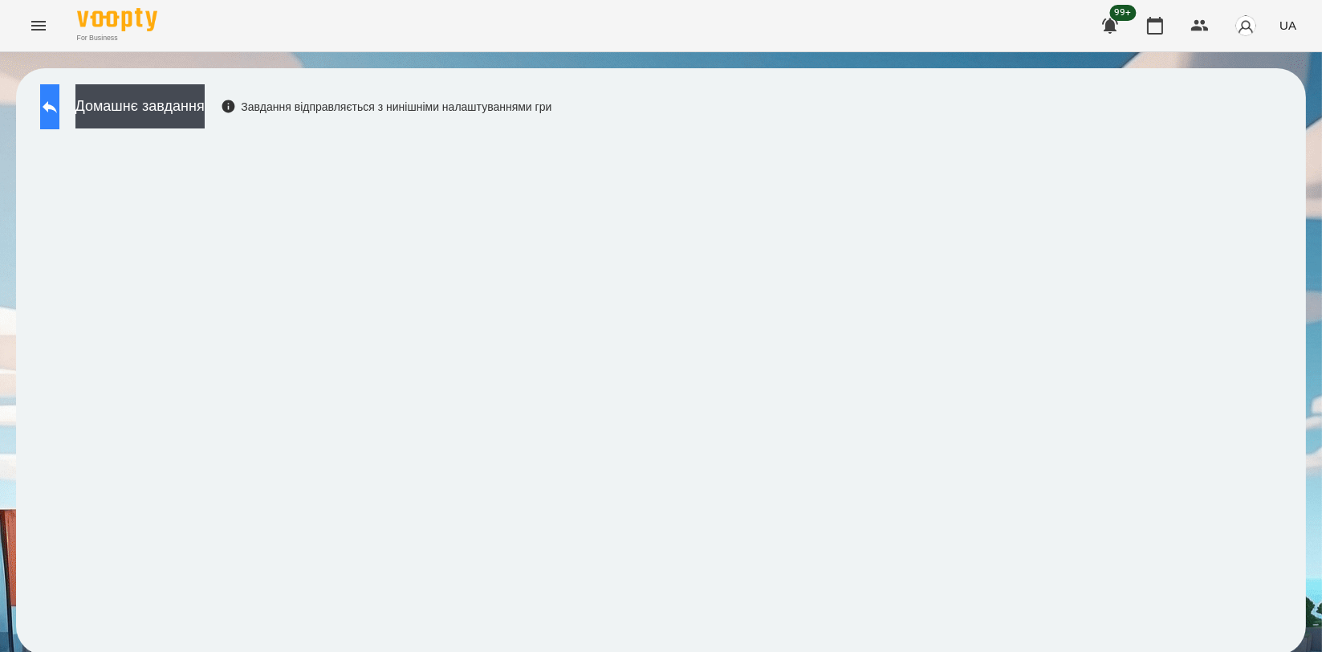
click at [57, 108] on icon at bounding box center [50, 107] width 14 height 12
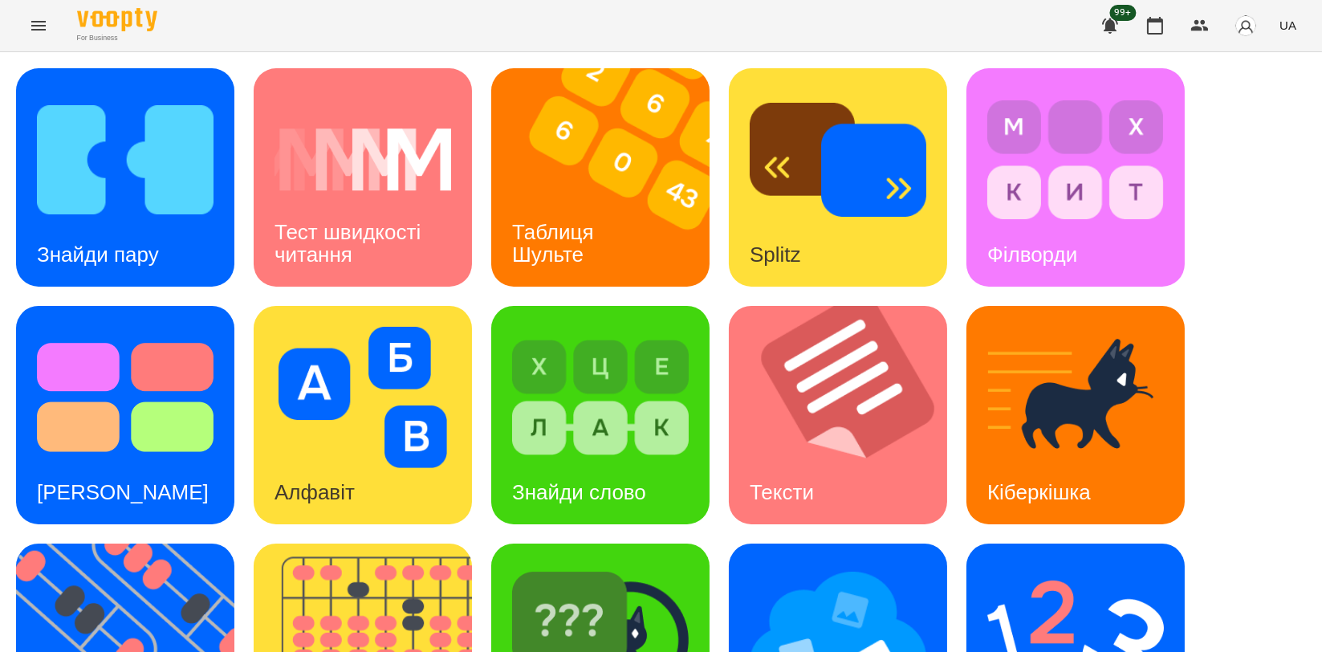
scroll to position [267, 0]
